Goal: Task Accomplishment & Management: Complete application form

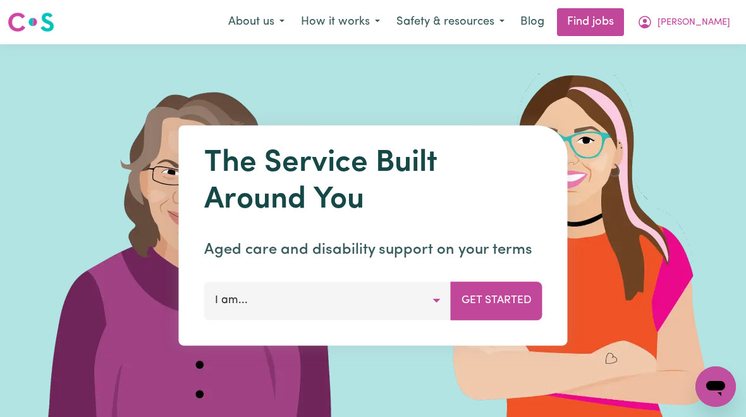
click at [687, 20] on button "[PERSON_NAME]" at bounding box center [683, 22] width 109 height 27
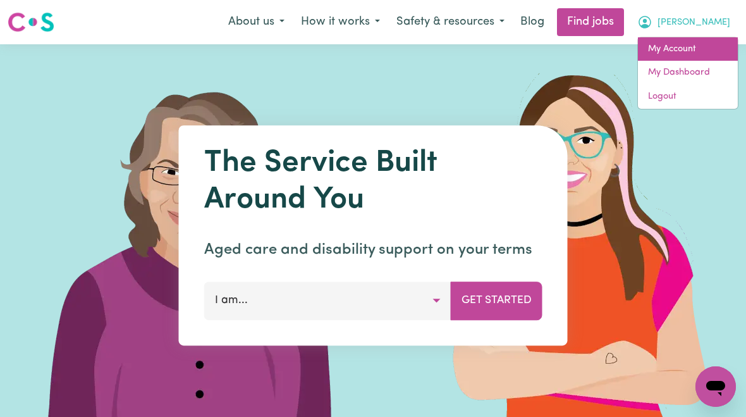
click at [685, 48] on link "My Account" at bounding box center [688, 49] width 100 height 24
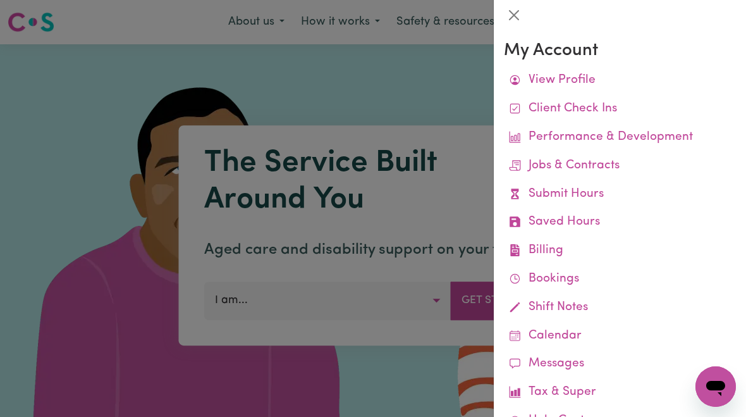
click at [590, 191] on link "Submit Hours" at bounding box center [620, 194] width 232 height 28
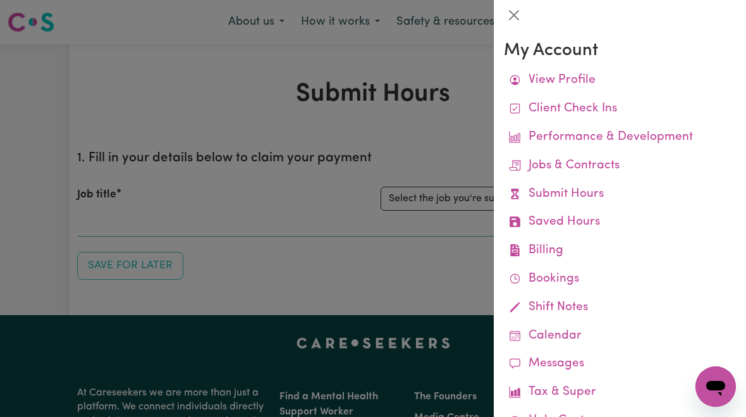
click at [450, 195] on div at bounding box center [373, 208] width 746 height 417
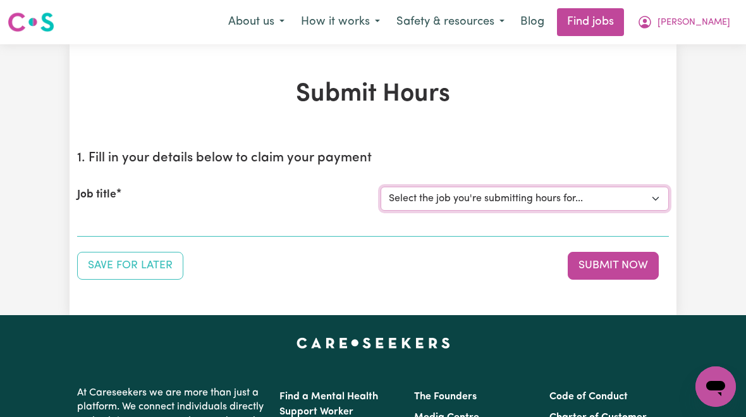
click at [505, 197] on select "Select the job you're submitting hours for... [[PERSON_NAME]] [DEMOGRAPHIC_DATA…" at bounding box center [525, 199] width 288 height 24
select select "10438"
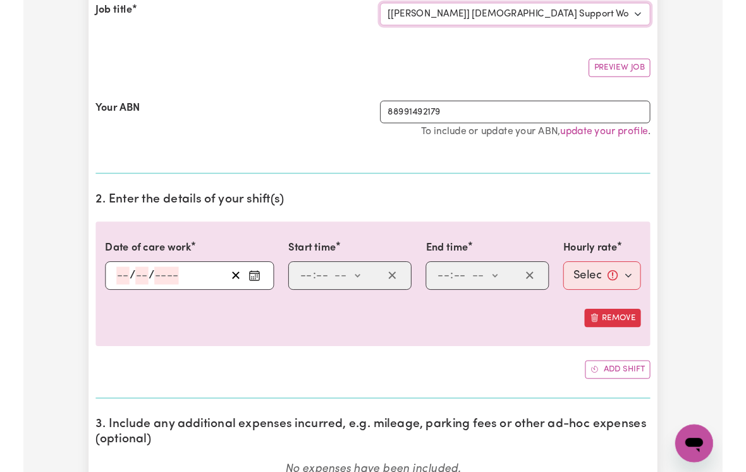
scroll to position [184, 0]
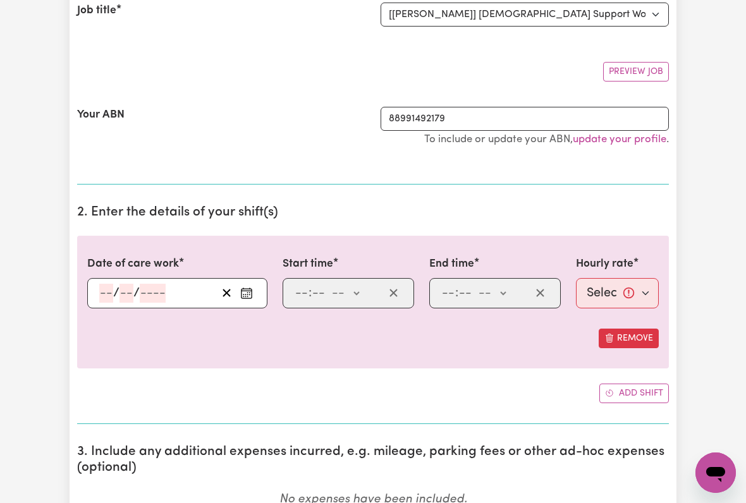
click at [104, 291] on input "number" at bounding box center [106, 293] width 14 height 19
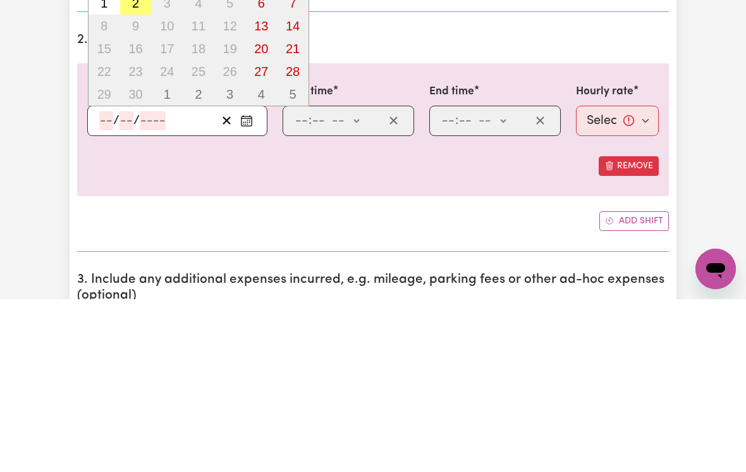
click at [133, 169] on abbr "2" at bounding box center [135, 176] width 7 height 14
type input "[DATE]"
type input "2"
type input "9"
type input "2025"
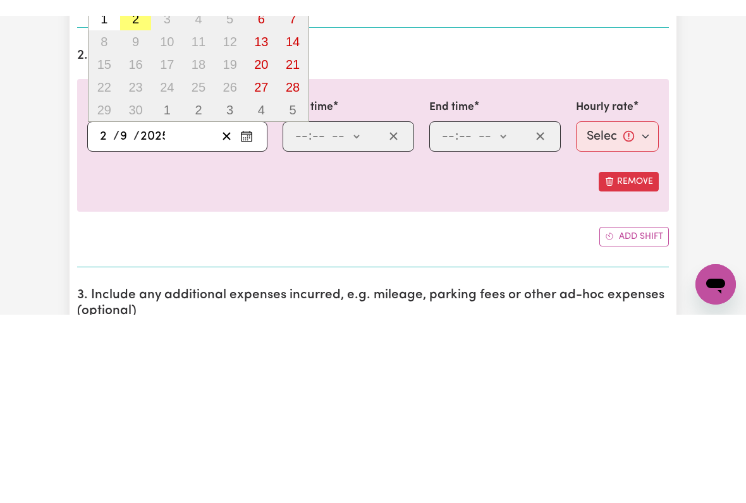
scroll to position [357, 0]
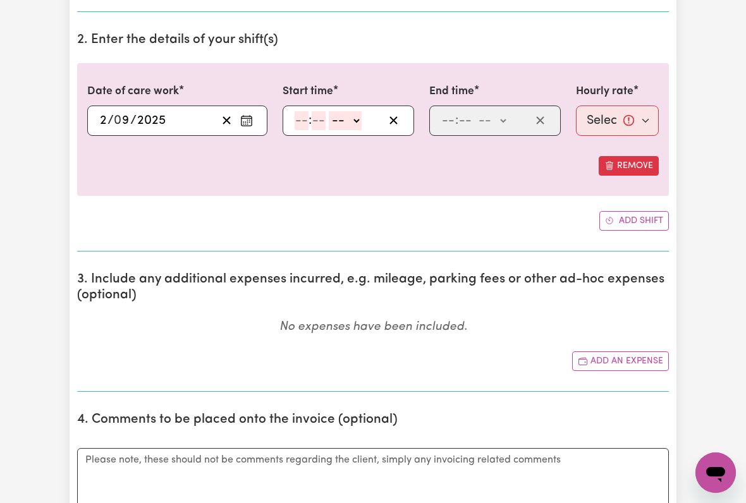
click at [301, 125] on input "number" at bounding box center [302, 120] width 14 height 19
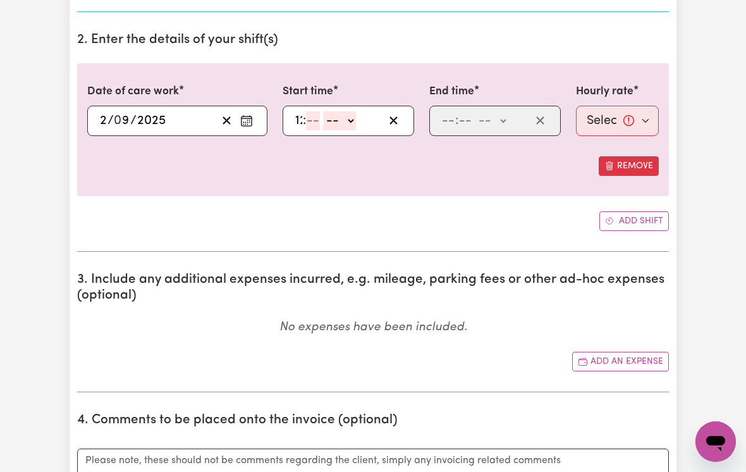
type input "12"
type input "00"
click at [363, 123] on select "-- am pm" at bounding box center [347, 120] width 33 height 19
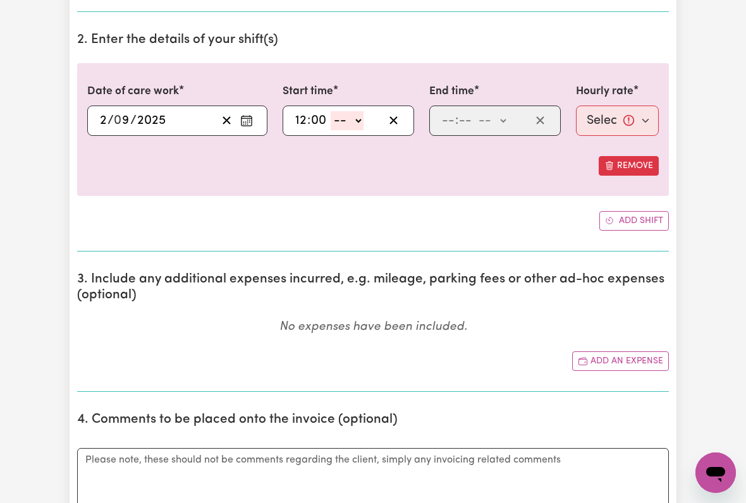
select select "pm"
type input "12:00"
type input "0"
click at [447, 120] on input "number" at bounding box center [448, 120] width 14 height 19
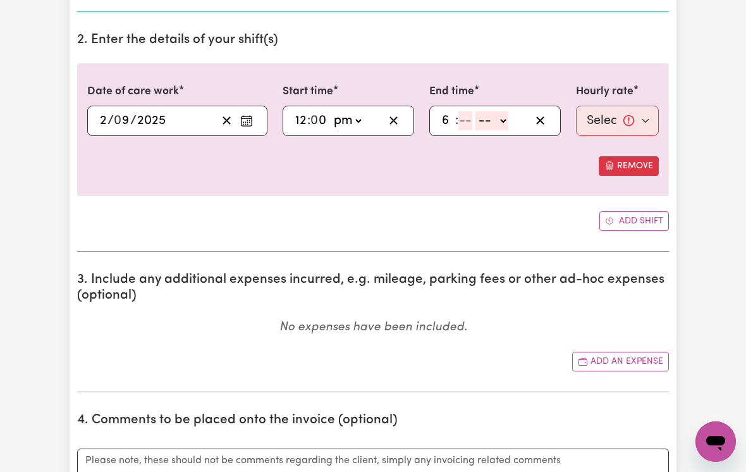
type input "6"
type input "00"
click at [499, 123] on select "-- am pm" at bounding box center [490, 120] width 33 height 19
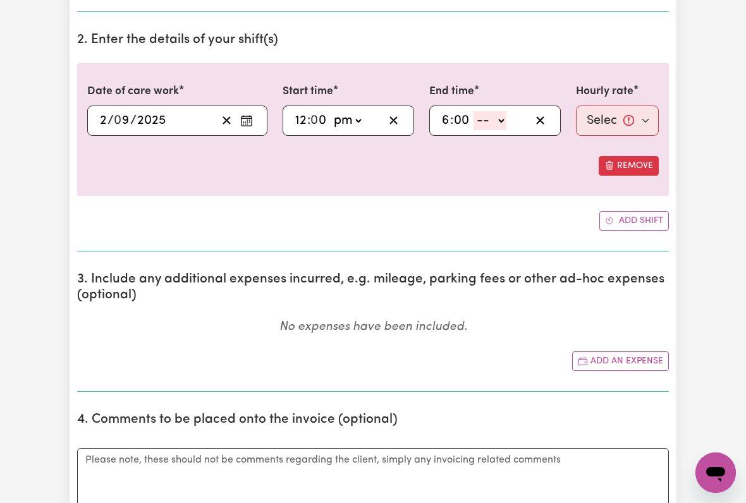
select select "pm"
type input "18:00"
type input "0"
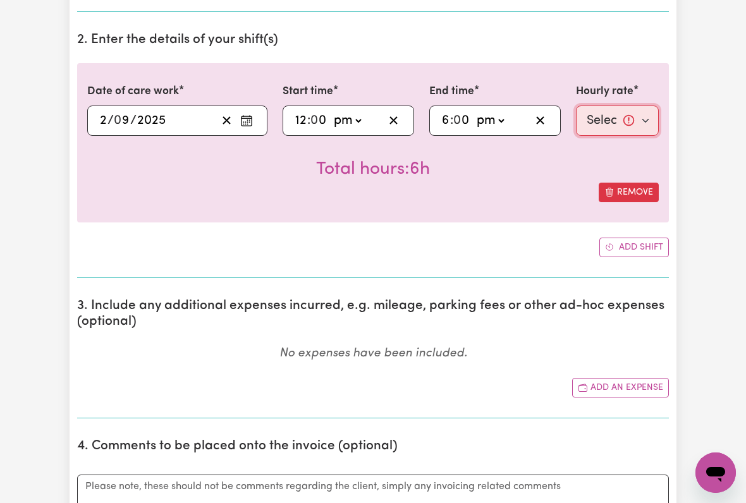
click at [610, 120] on select "Select rate... $51.36 (Weekday) $135.68 (Public Holiday) $61.07 (Evening Care)" at bounding box center [617, 121] width 83 height 30
select select "51.36-Weekday"
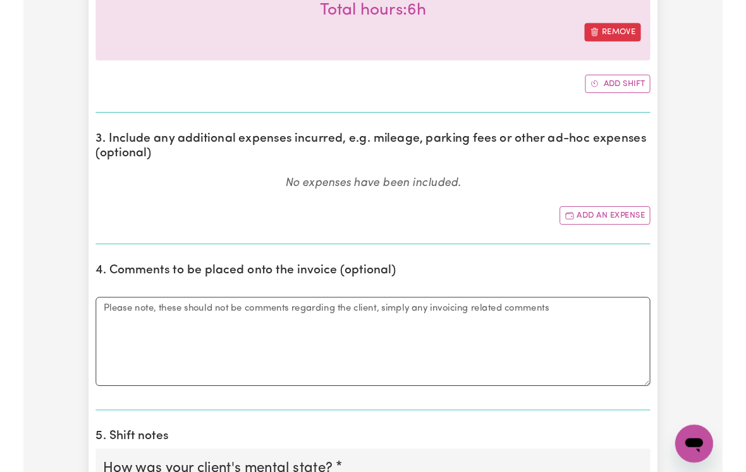
scroll to position [516, 0]
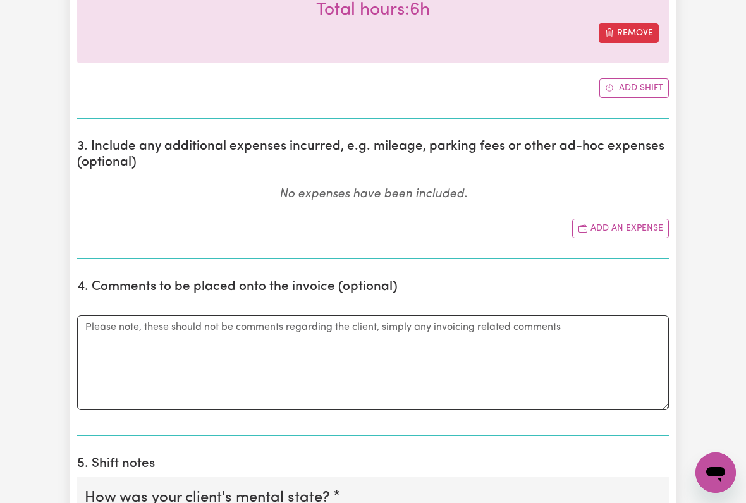
click at [631, 224] on button "Add an expense" at bounding box center [620, 229] width 97 height 20
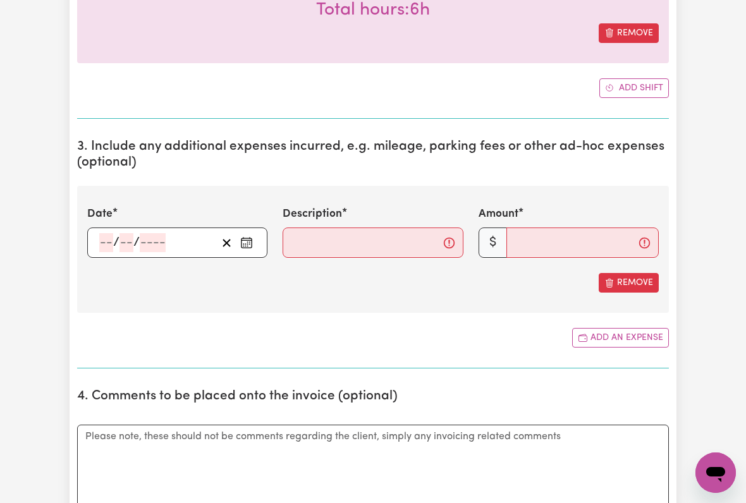
click at [104, 238] on input "number" at bounding box center [106, 242] width 14 height 19
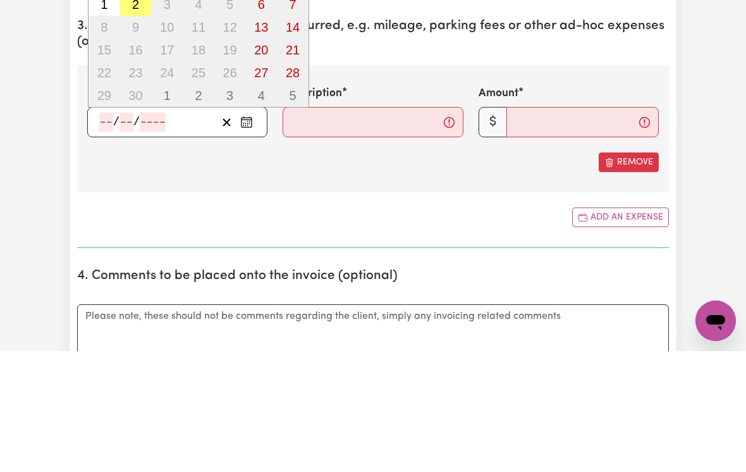
click at [134, 118] on abbr "2" at bounding box center [135, 125] width 7 height 14
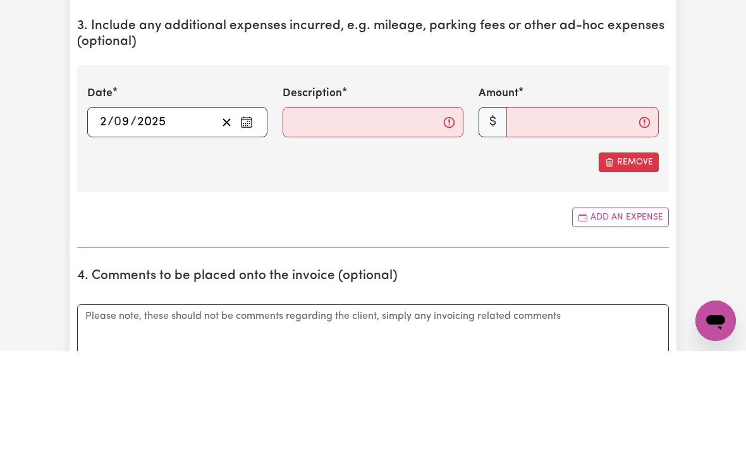
type input "[DATE]"
type input "2"
type input "9"
type input "2025"
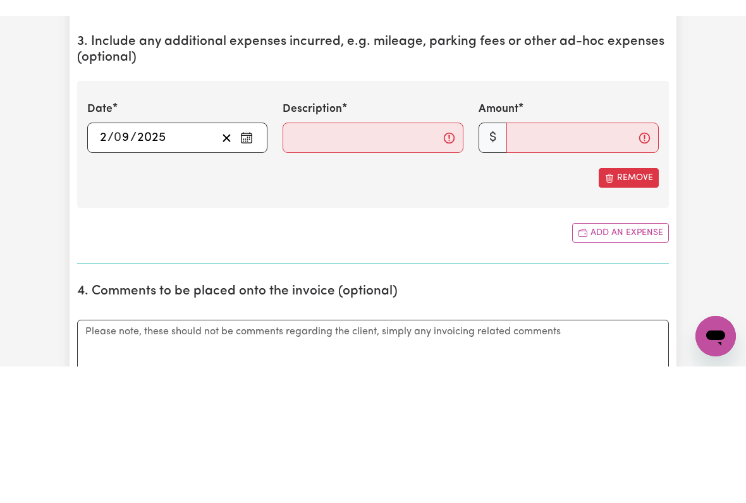
scroll to position [637, 0]
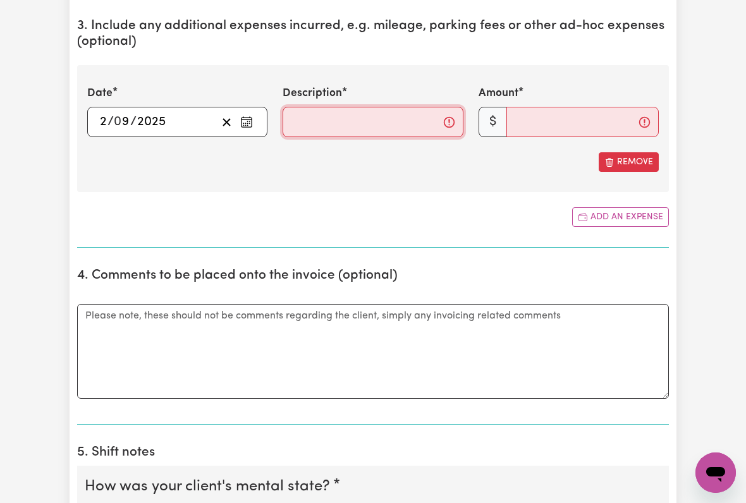
click at [301, 123] on input "Description" at bounding box center [373, 122] width 180 height 30
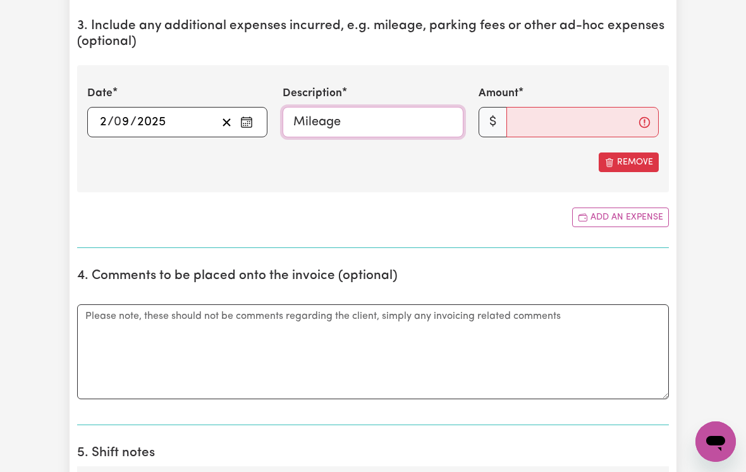
type input "Mileage"
click at [529, 114] on input "Amount" at bounding box center [583, 122] width 152 height 30
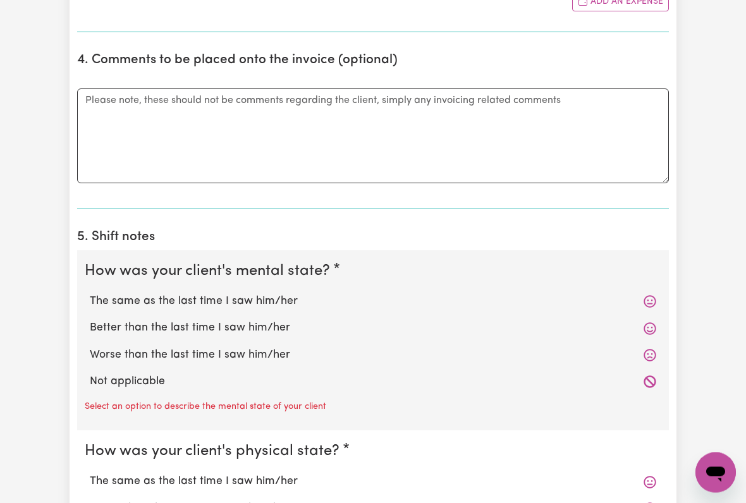
scroll to position [853, 0]
type input "13.24"
click at [270, 298] on label "The same as the last time I saw him/her" at bounding box center [373, 301] width 567 height 16
click at [90, 293] on input "The same as the last time I saw him/her" at bounding box center [89, 293] width 1 height 1
radio input "true"
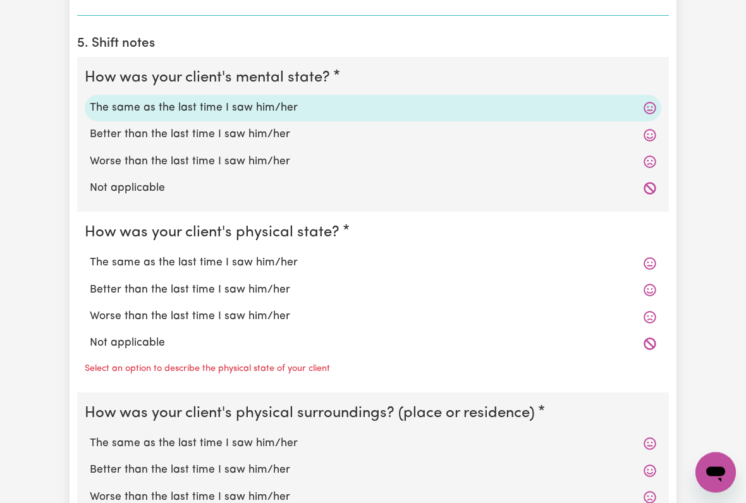
scroll to position [1046, 0]
click at [270, 257] on label "The same as the last time I saw him/her" at bounding box center [373, 263] width 567 height 16
click at [90, 255] on input "The same as the last time I saw him/her" at bounding box center [89, 254] width 1 height 1
radio input "true"
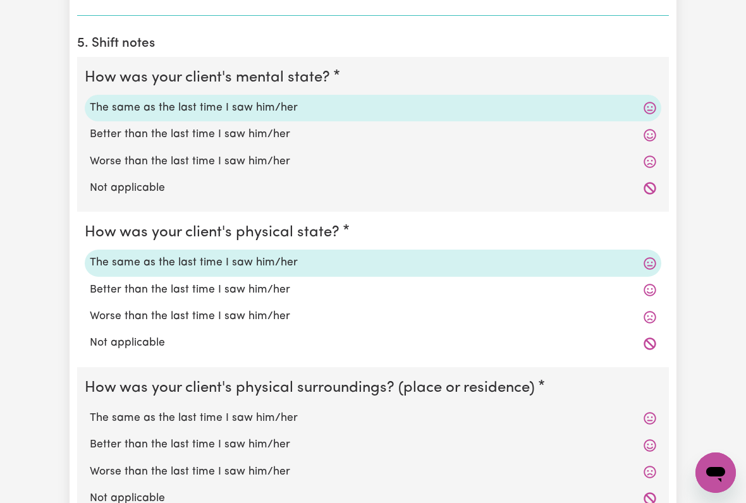
click at [286, 410] on label "The same as the last time I saw him/her" at bounding box center [373, 418] width 567 height 16
click at [90, 410] on input "The same as the last time I saw him/her" at bounding box center [89, 410] width 1 height 1
radio input "true"
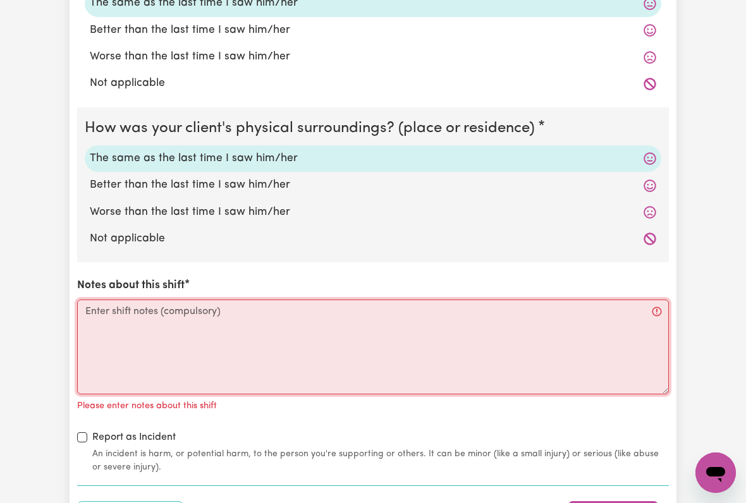
click at [99, 309] on textarea "Notes about this shift" at bounding box center [373, 347] width 592 height 95
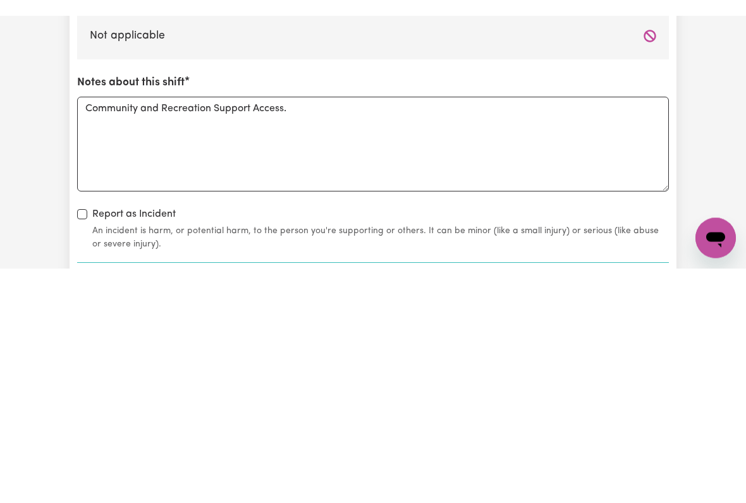
scroll to position [1525, 0]
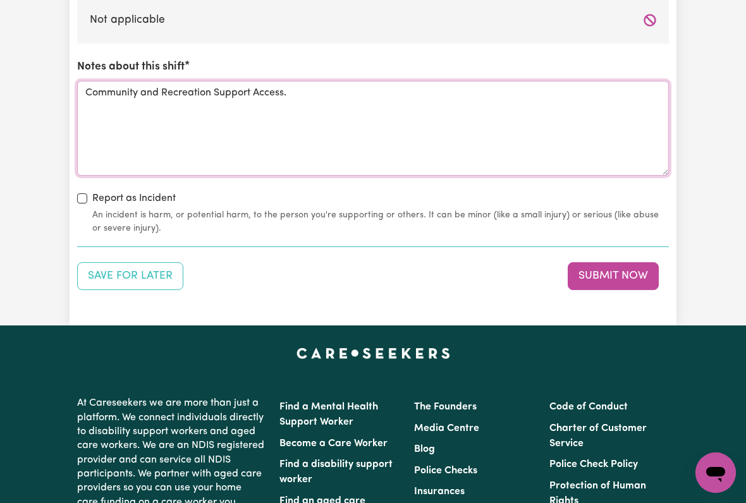
type textarea "Community and Recreation Support Access."
click at [624, 263] on button "Submit Now" at bounding box center [613, 276] width 91 height 28
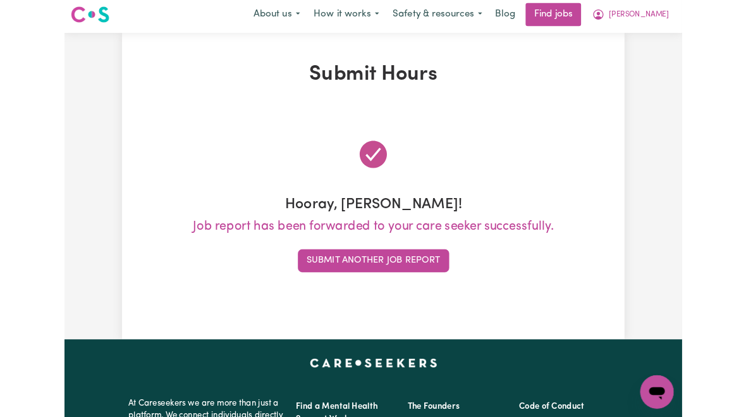
scroll to position [0, 0]
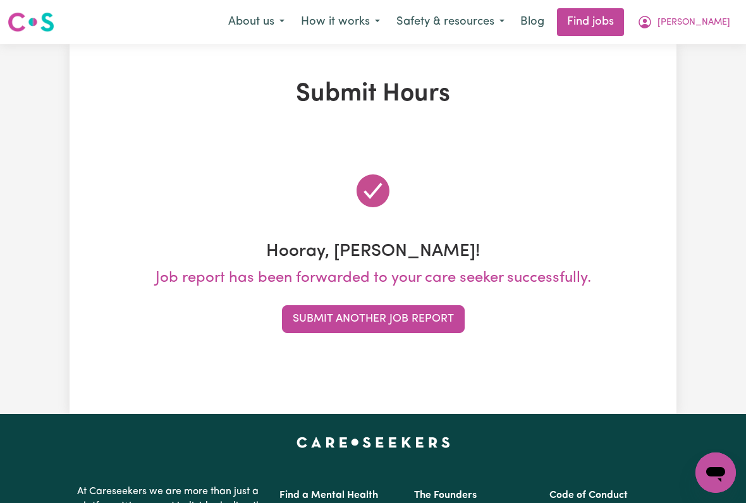
click at [711, 27] on span "[PERSON_NAME]" at bounding box center [694, 23] width 73 height 14
click at [689, 47] on link "My Account" at bounding box center [688, 49] width 100 height 24
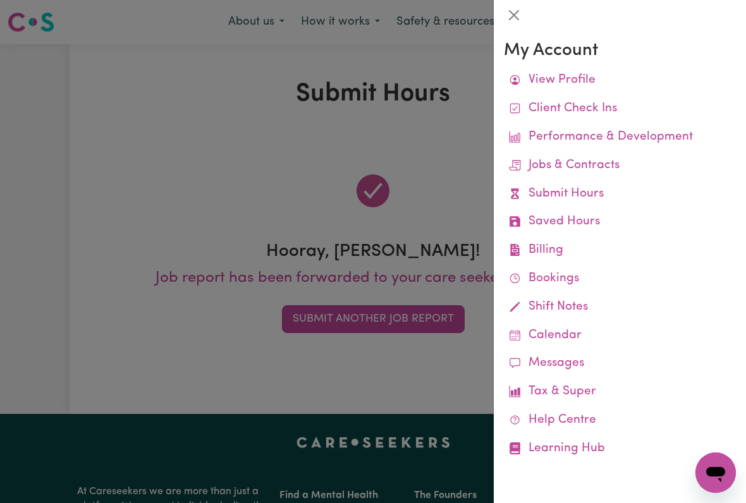
click at [0, 0] on link "Job Reports" at bounding box center [0, 0] width 0 height 0
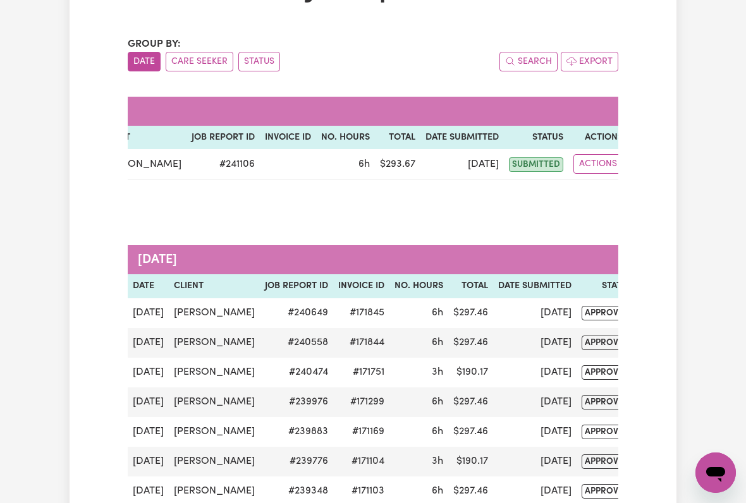
scroll to position [0, 73]
click at [595, 163] on button "Actions" at bounding box center [598, 164] width 49 height 20
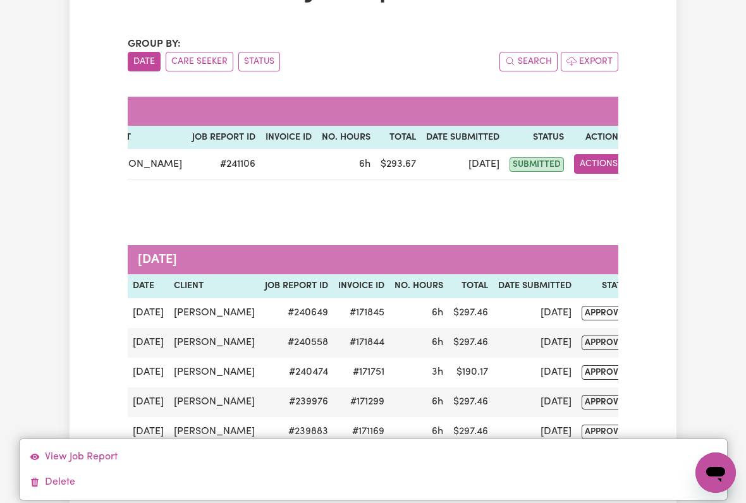
click at [522, 169] on span "submitted" at bounding box center [537, 164] width 54 height 15
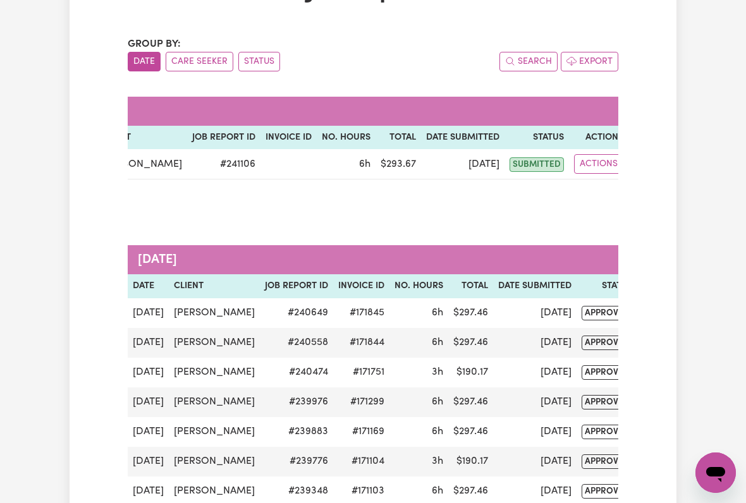
click at [591, 171] on button "Actions" at bounding box center [598, 164] width 49 height 20
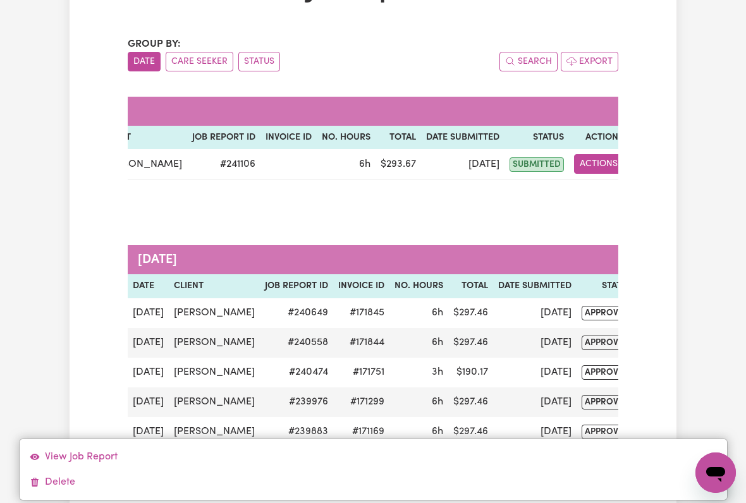
click at [269, 416] on link "Delete" at bounding box center [374, 482] width 708 height 25
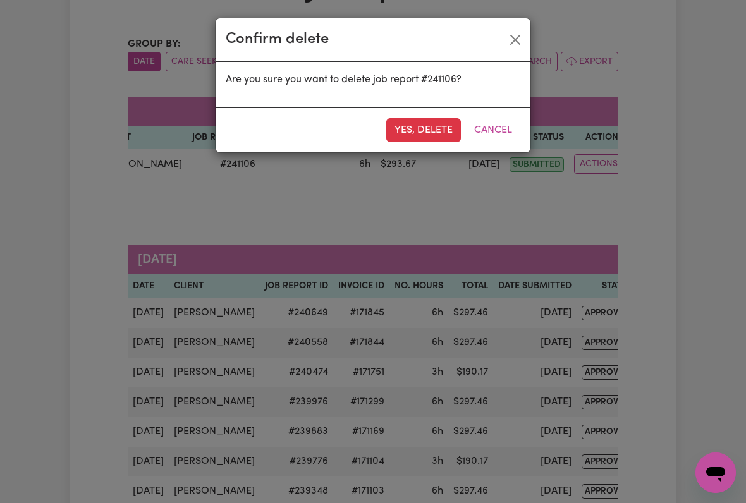
click at [427, 126] on button "Yes, delete" at bounding box center [423, 130] width 75 height 24
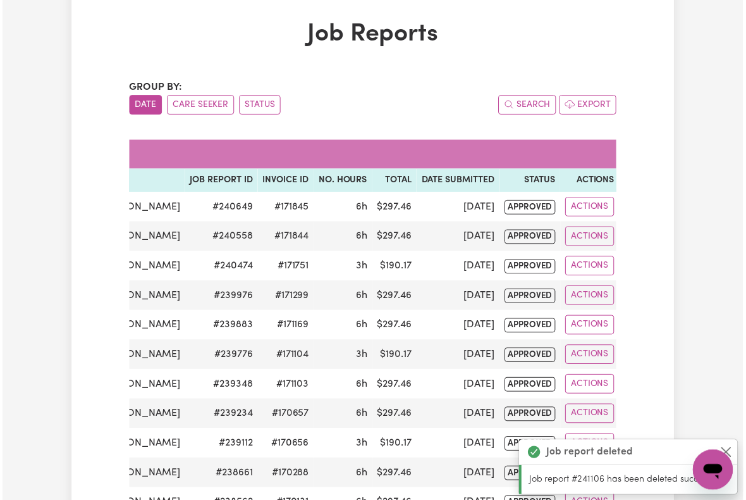
scroll to position [0, 0]
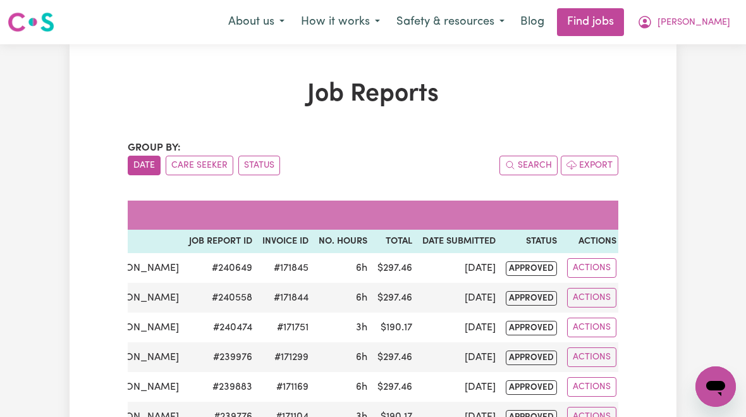
click at [696, 28] on span "[PERSON_NAME]" at bounding box center [694, 23] width 73 height 14
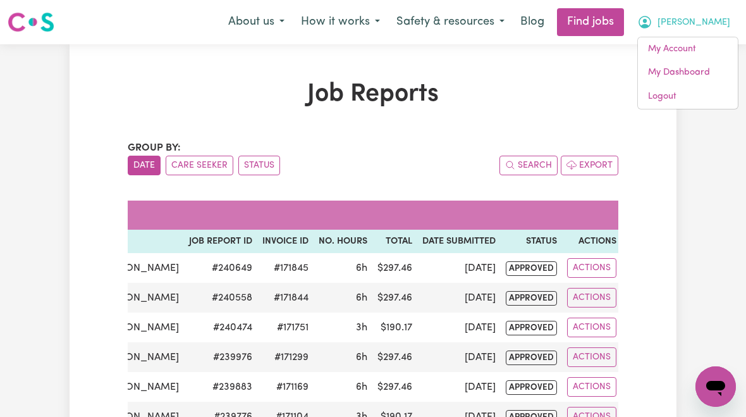
click at [675, 49] on link "My Account" at bounding box center [688, 49] width 100 height 24
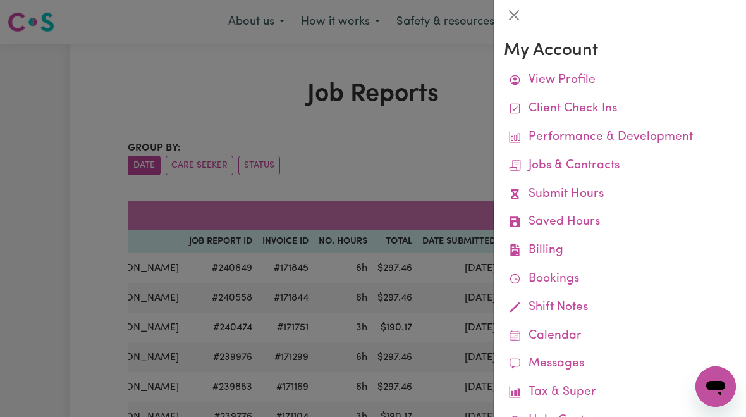
click at [589, 188] on link "Submit Hours" at bounding box center [620, 194] width 232 height 28
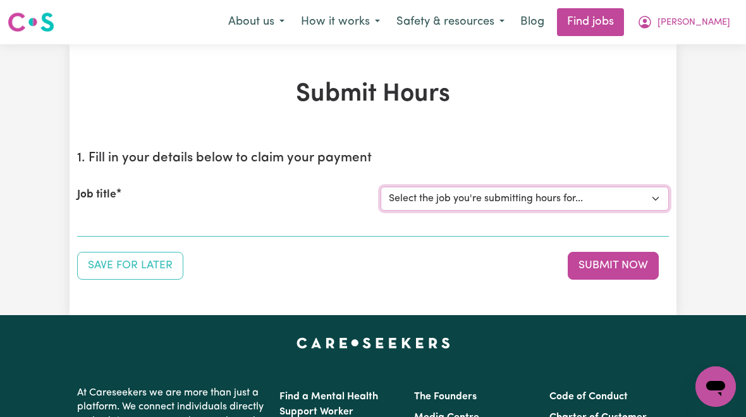
click at [567, 197] on select "Select the job you're submitting hours for... [[PERSON_NAME]] [DEMOGRAPHIC_DATA…" at bounding box center [525, 199] width 288 height 24
select select "10438"
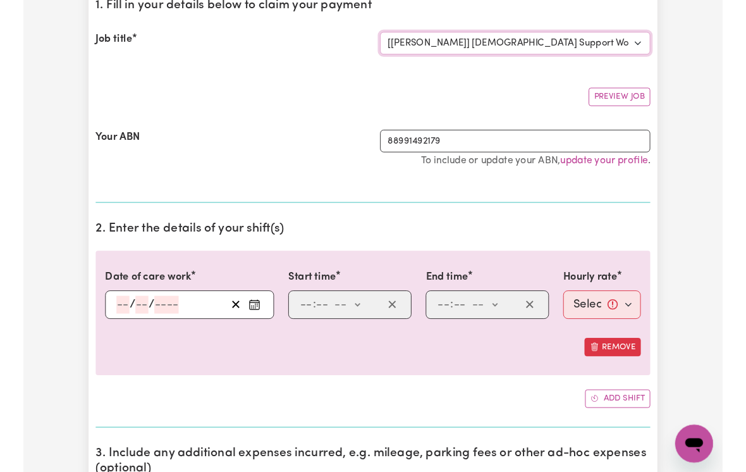
scroll to position [154, 0]
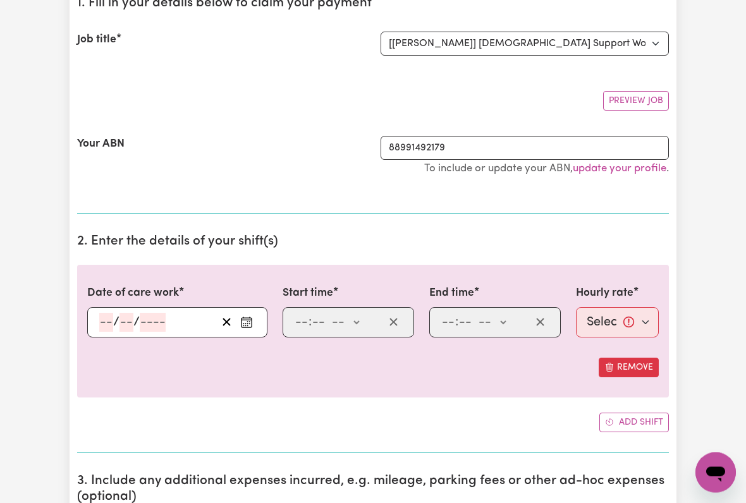
click at [112, 323] on input "number" at bounding box center [106, 323] width 14 height 19
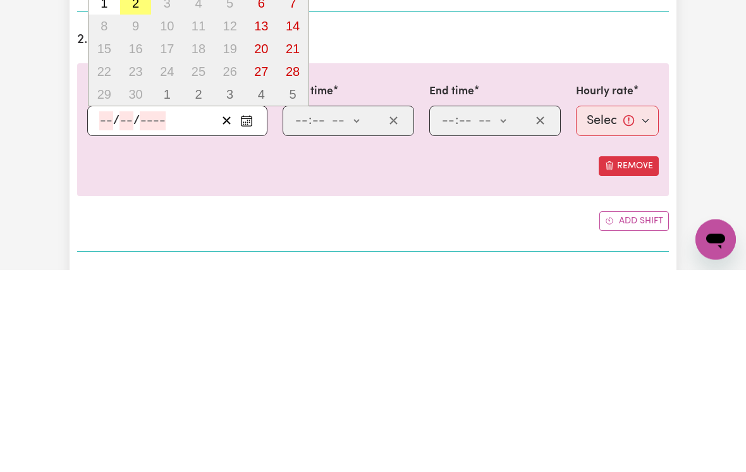
click at [135, 194] on button "2" at bounding box center [136, 205] width 32 height 23
type input "[DATE]"
type input "2"
type input "9"
type input "2025"
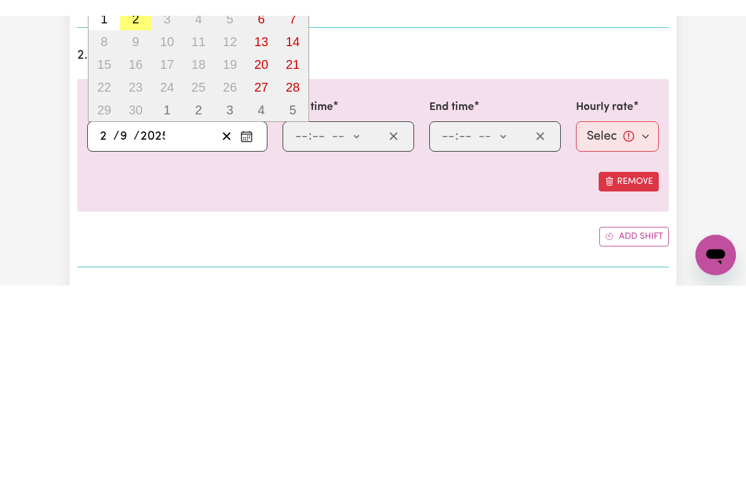
scroll to position [357, 0]
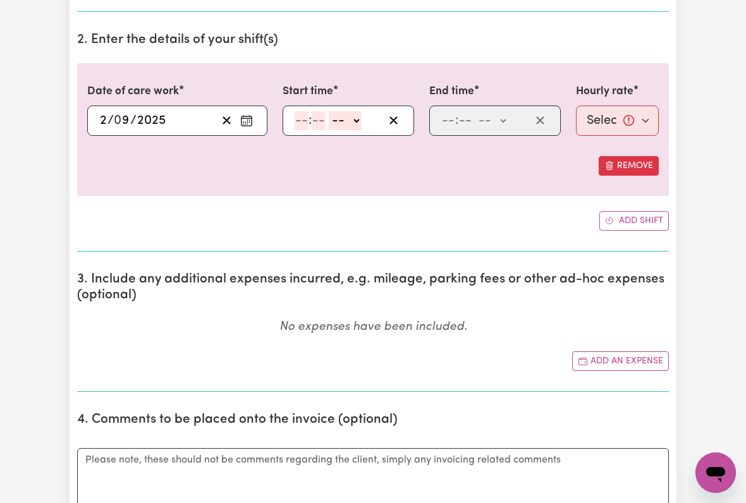
click at [289, 116] on div ": -- am pm" at bounding box center [349, 121] width 132 height 30
click at [297, 120] on input "number" at bounding box center [302, 120] width 14 height 19
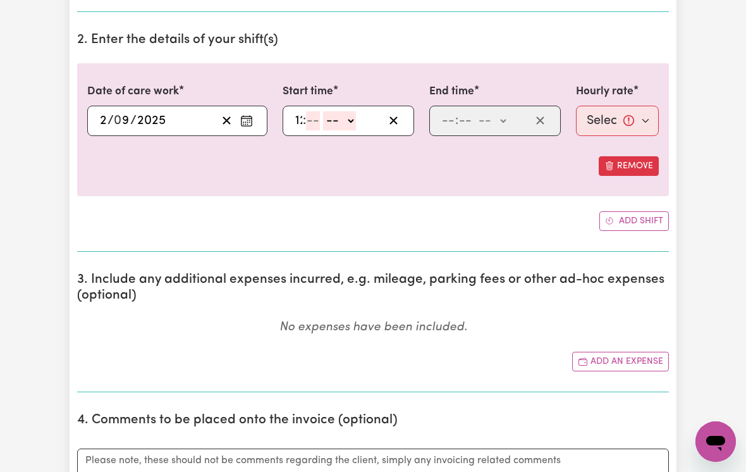
type input "12"
type input "00"
click at [352, 123] on select "-- am pm" at bounding box center [347, 120] width 33 height 19
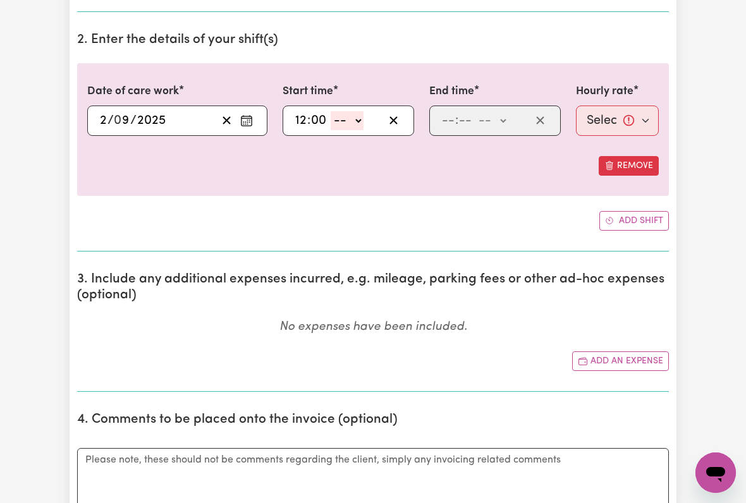
select select "pm"
type input "12:00"
type input "0"
click at [448, 120] on input "number" at bounding box center [448, 120] width 14 height 19
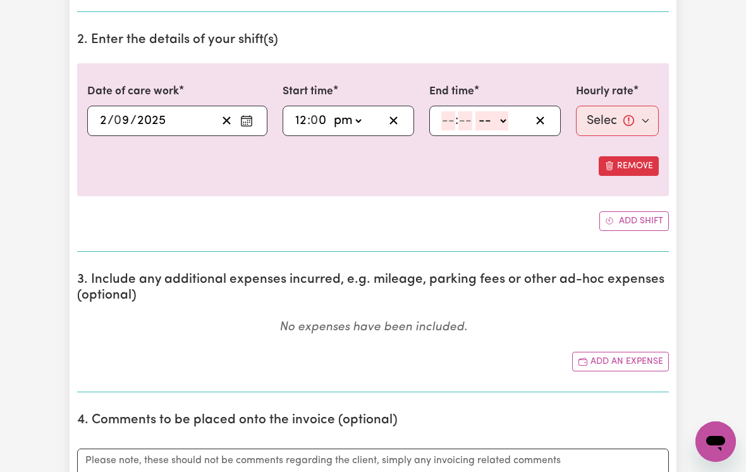
type input "3"
type input "00"
click at [505, 120] on select "-- am pm" at bounding box center [489, 120] width 33 height 19
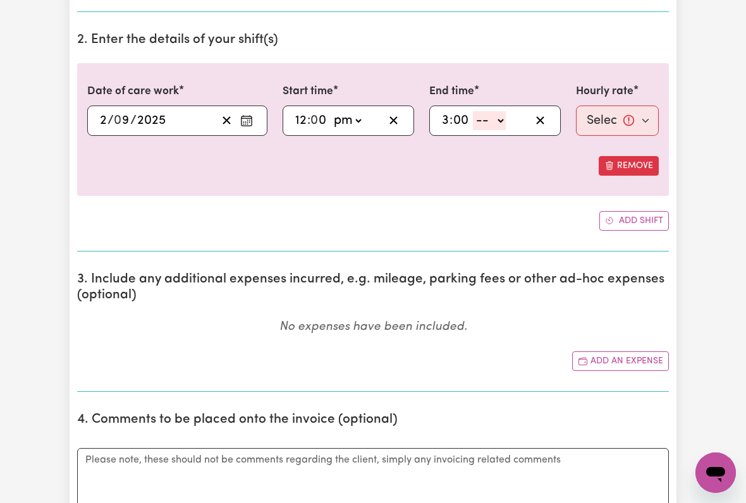
select select "pm"
type input "15:00"
type input "0"
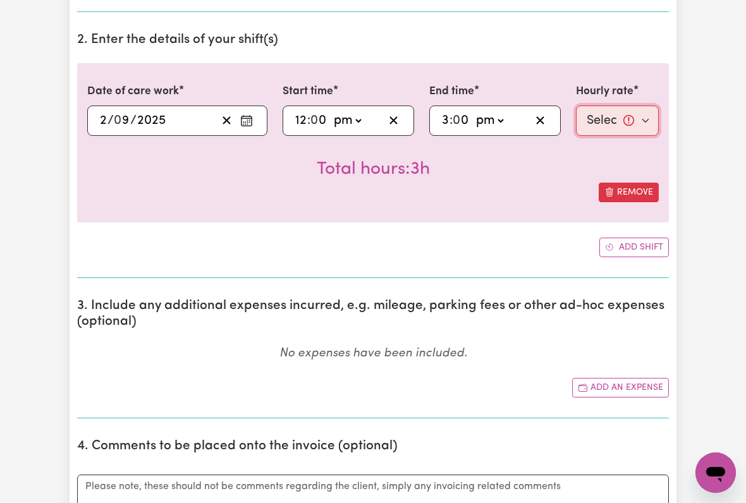
click at [612, 118] on select "Select rate... $51.36 (Weekday) $135.68 (Public Holiday) $61.07 (Evening Care)" at bounding box center [617, 121] width 83 height 30
select select "61.07-EveningCare"
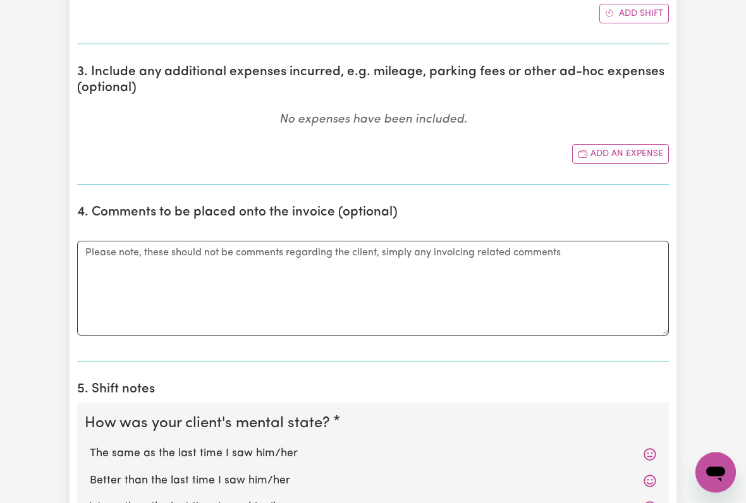
click at [620, 147] on button "Add an expense" at bounding box center [620, 155] width 97 height 20
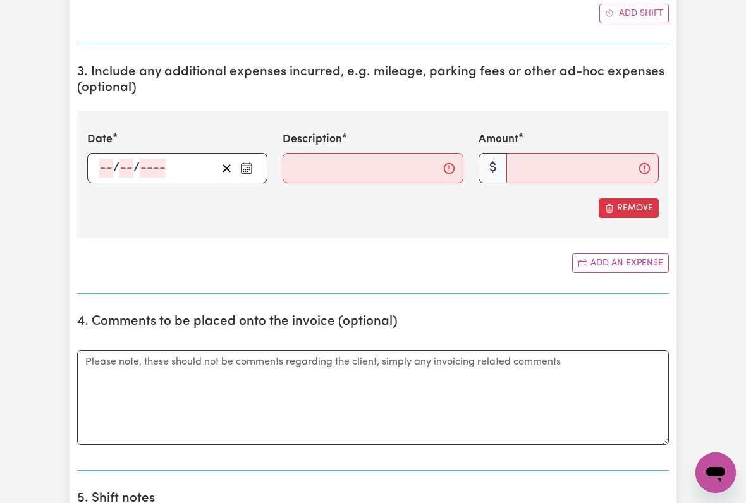
click at [110, 171] on div "/ /" at bounding box center [177, 168] width 180 height 30
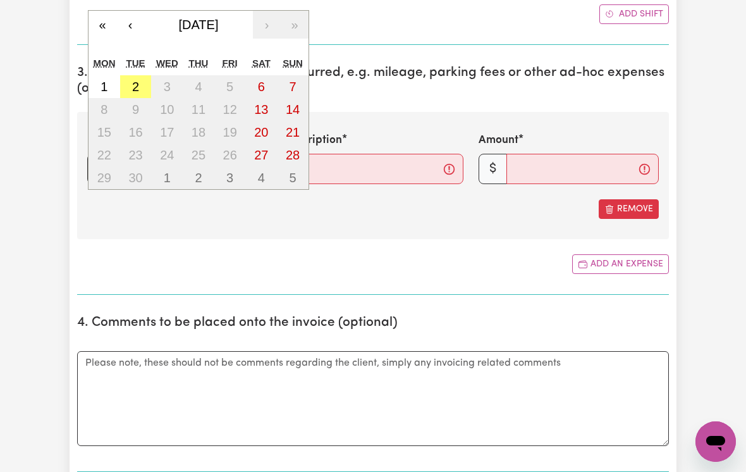
click at [135, 83] on abbr "2" at bounding box center [135, 87] width 7 height 14
type input "[DATE]"
type input "2"
type input "9"
type input "2025"
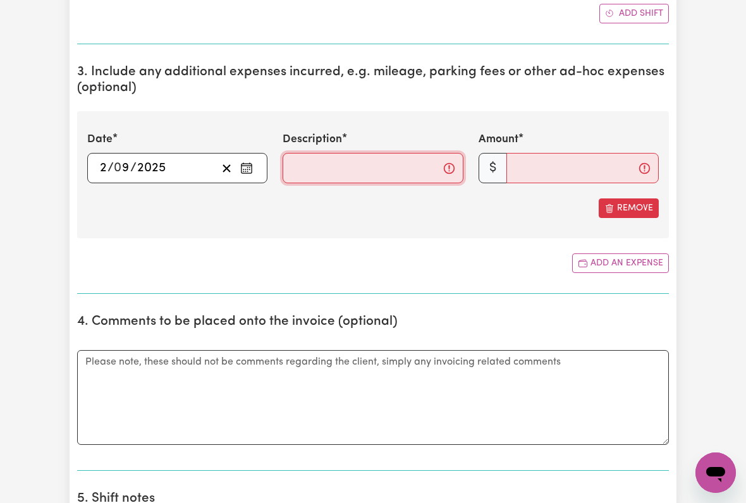
click at [301, 163] on input "Description" at bounding box center [373, 168] width 180 height 30
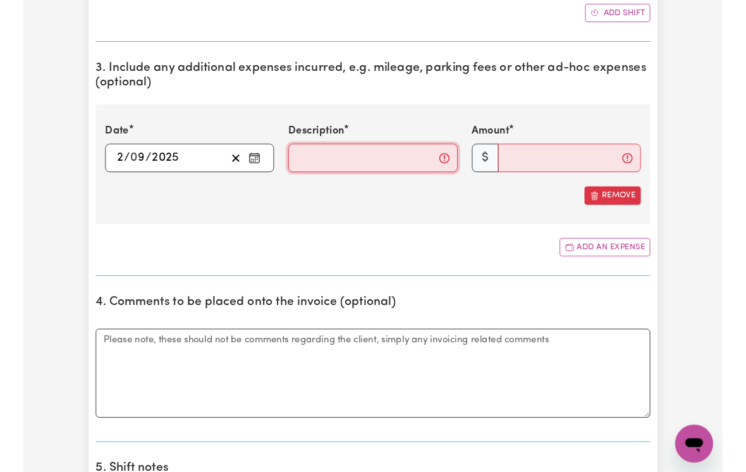
scroll to position [590, 0]
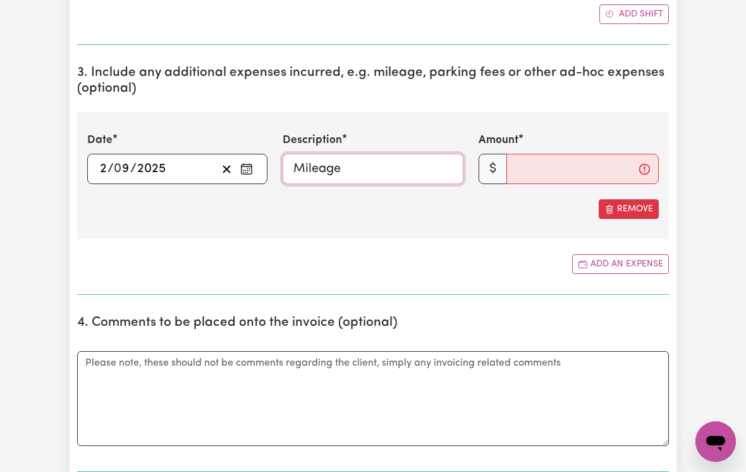
type input "Mileage"
click at [534, 157] on input "Amount" at bounding box center [583, 169] width 152 height 30
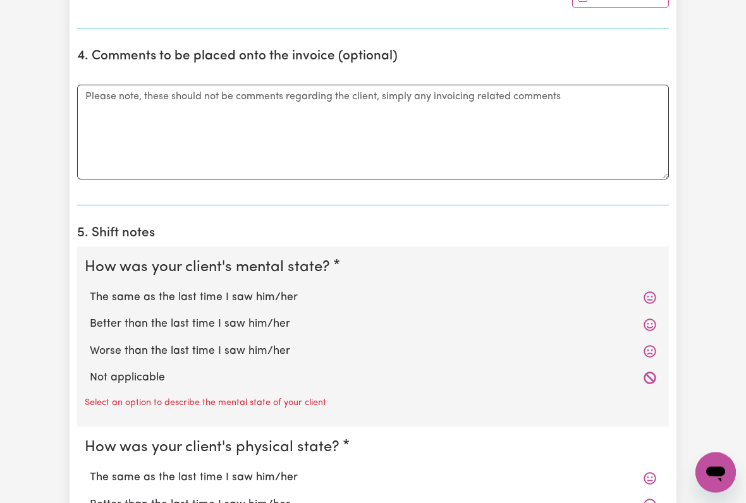
scroll to position [856, 0]
type input "13.24"
click at [260, 297] on label "The same as the last time I saw him/her" at bounding box center [373, 298] width 567 height 16
click at [90, 290] on input "The same as the last time I saw him/her" at bounding box center [89, 289] width 1 height 1
radio input "true"
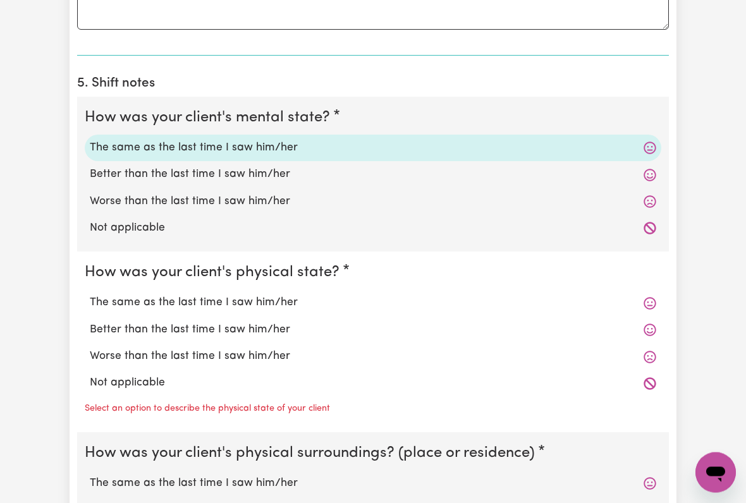
scroll to position [1006, 0]
click at [264, 302] on label "The same as the last time I saw him/her" at bounding box center [373, 303] width 567 height 16
click at [90, 295] on input "The same as the last time I saw him/her" at bounding box center [89, 294] width 1 height 1
radio input "true"
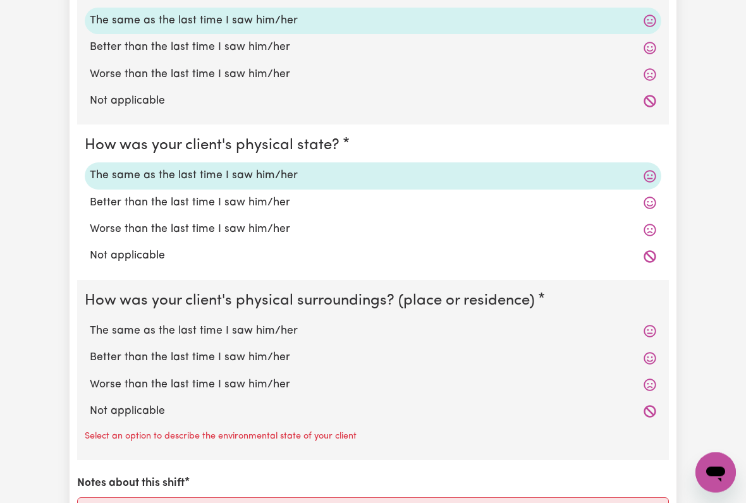
scroll to position [1134, 0]
click at [276, 324] on label "The same as the last time I saw him/her" at bounding box center [373, 331] width 567 height 16
click at [90, 323] on input "The same as the last time I saw him/her" at bounding box center [89, 322] width 1 height 1
radio input "true"
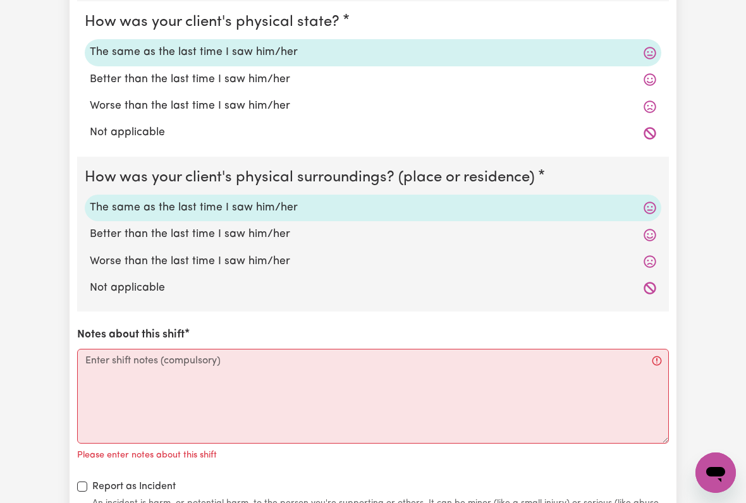
click at [101, 356] on textarea "Notes about this shift" at bounding box center [373, 396] width 592 height 95
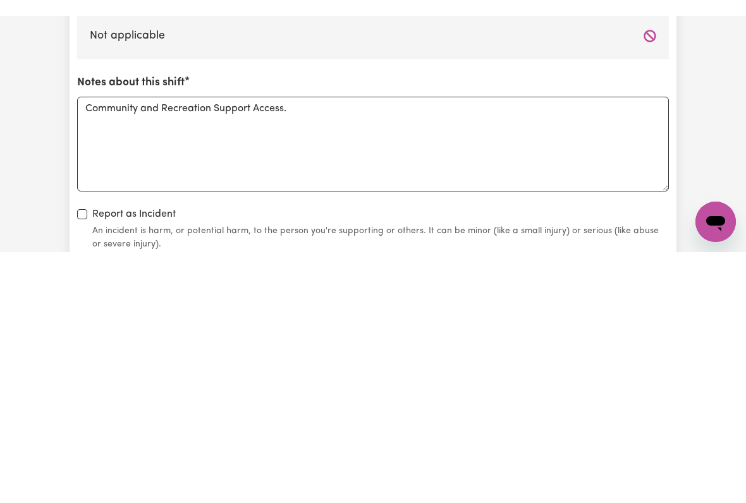
scroll to position [1525, 0]
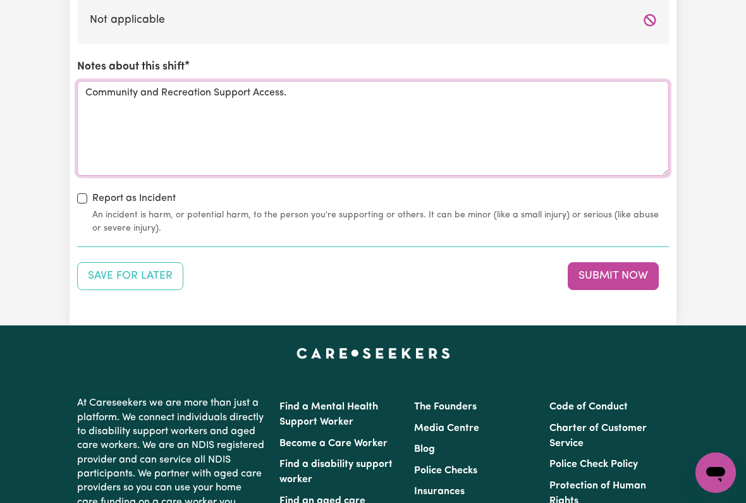
type textarea "Community and Recreation Support Access."
click at [606, 267] on button "Submit Now" at bounding box center [613, 276] width 91 height 28
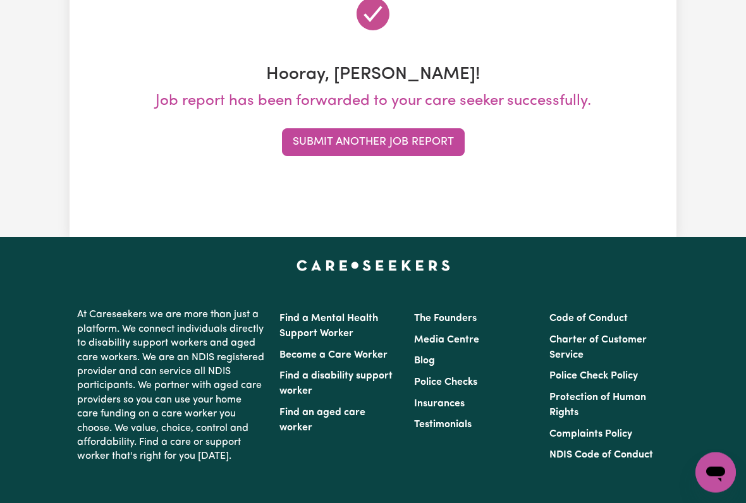
scroll to position [0, 0]
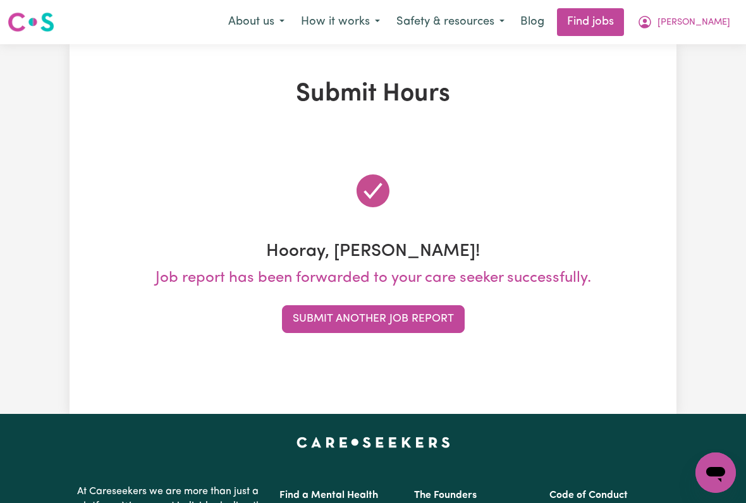
click at [703, 30] on button "[PERSON_NAME]" at bounding box center [683, 22] width 109 height 27
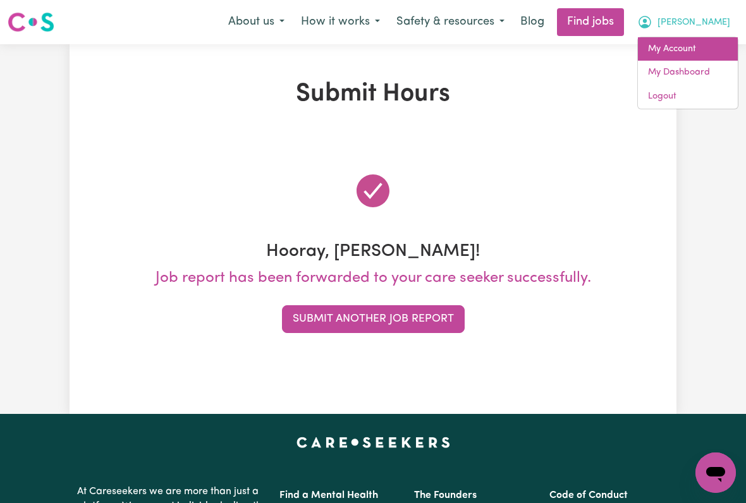
click at [683, 49] on link "My Account" at bounding box center [688, 49] width 100 height 24
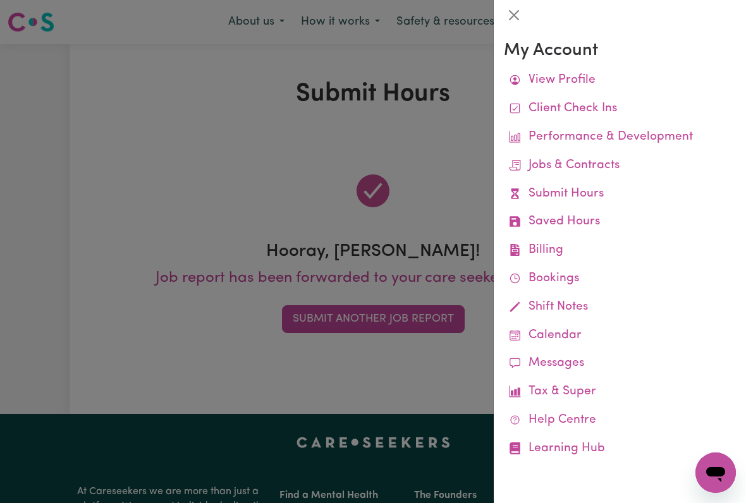
click at [0, 0] on link "Job Reports" at bounding box center [0, 0] width 0 height 0
